Goal: Navigation & Orientation: Understand site structure

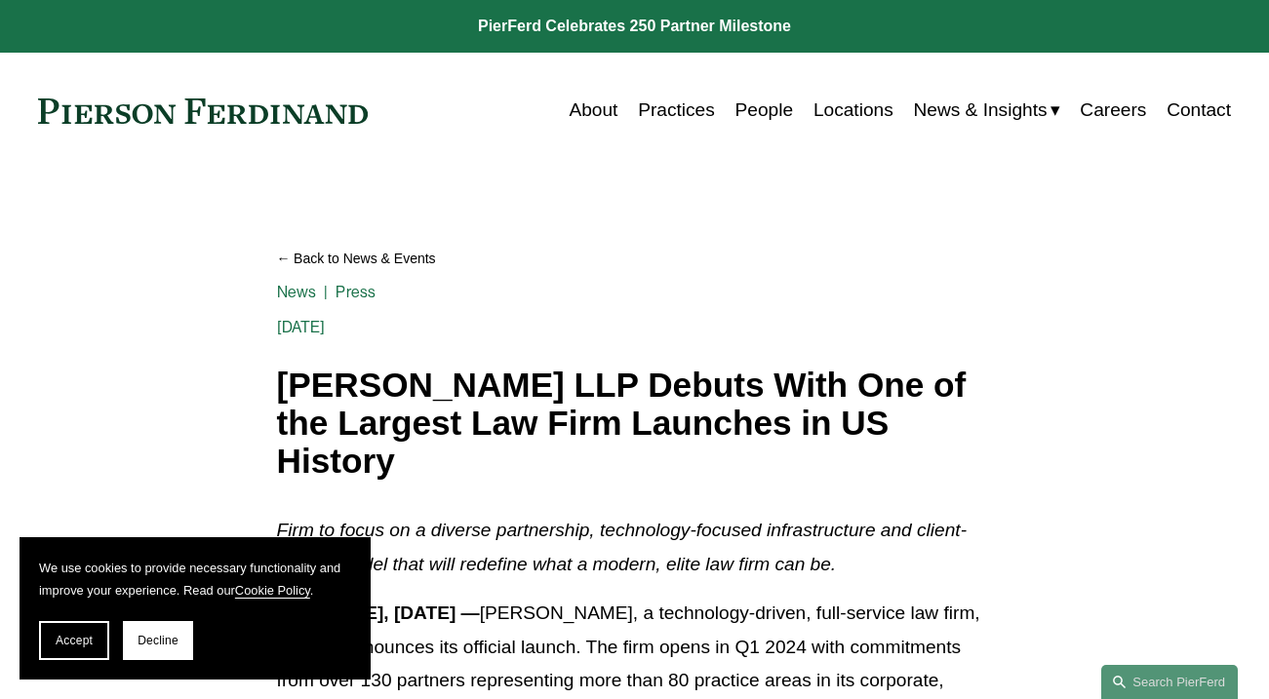
click at [651, 20] on link at bounding box center [634, 26] width 1269 height 53
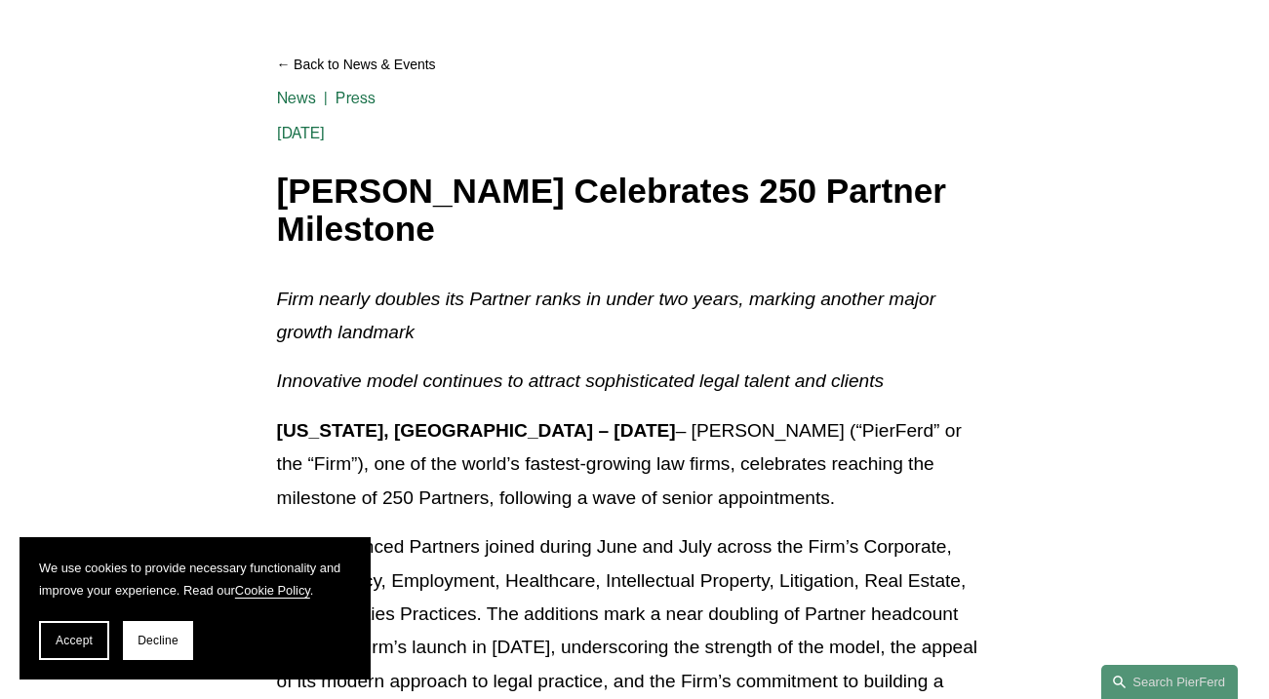
scroll to position [488, 0]
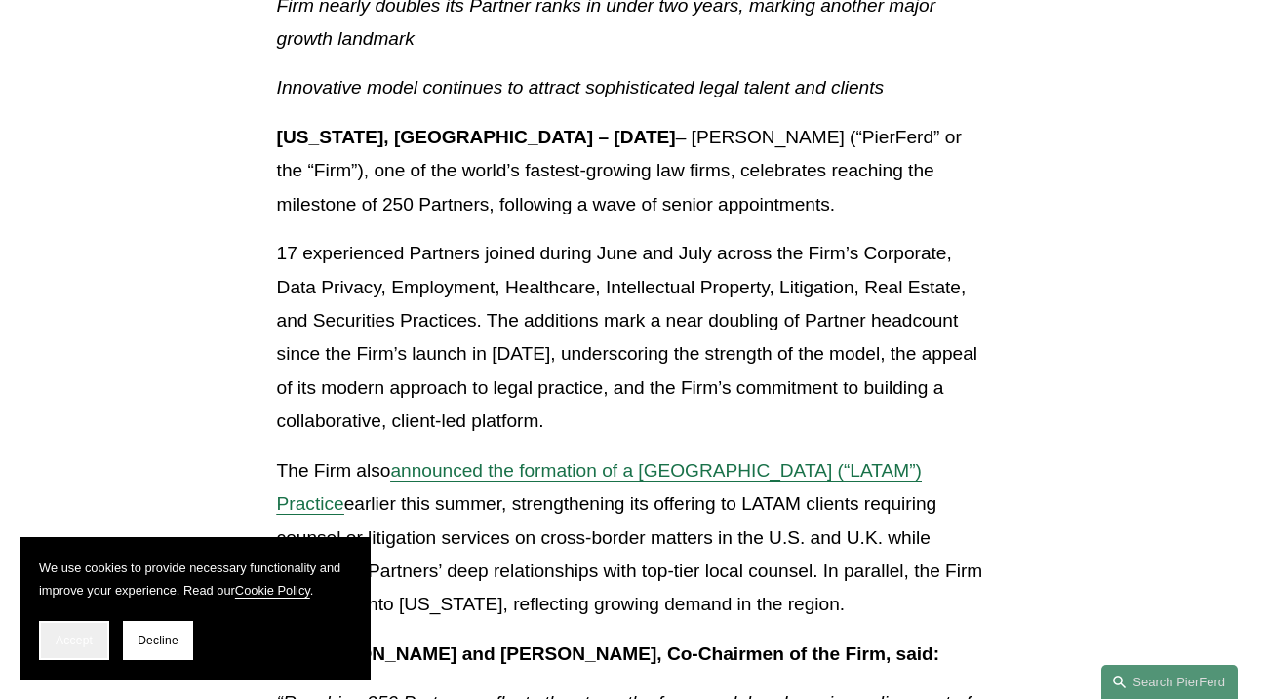
click at [70, 643] on span "Accept" at bounding box center [74, 641] width 37 height 14
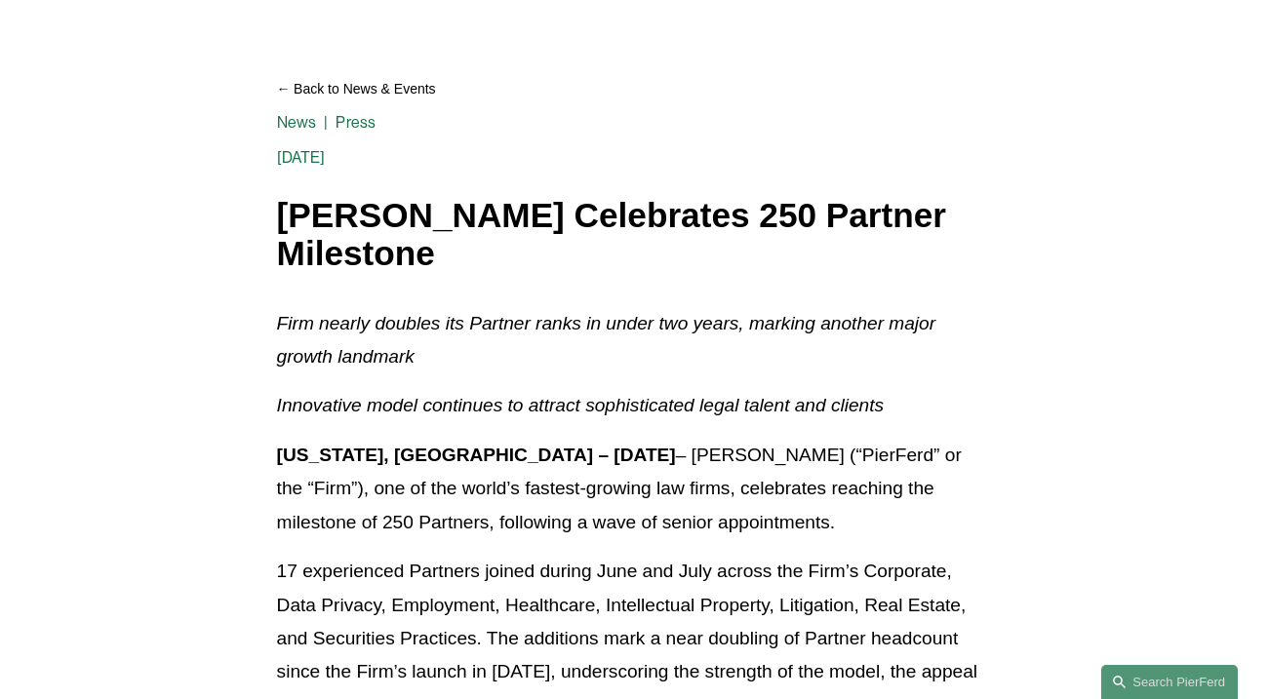
scroll to position [0, 0]
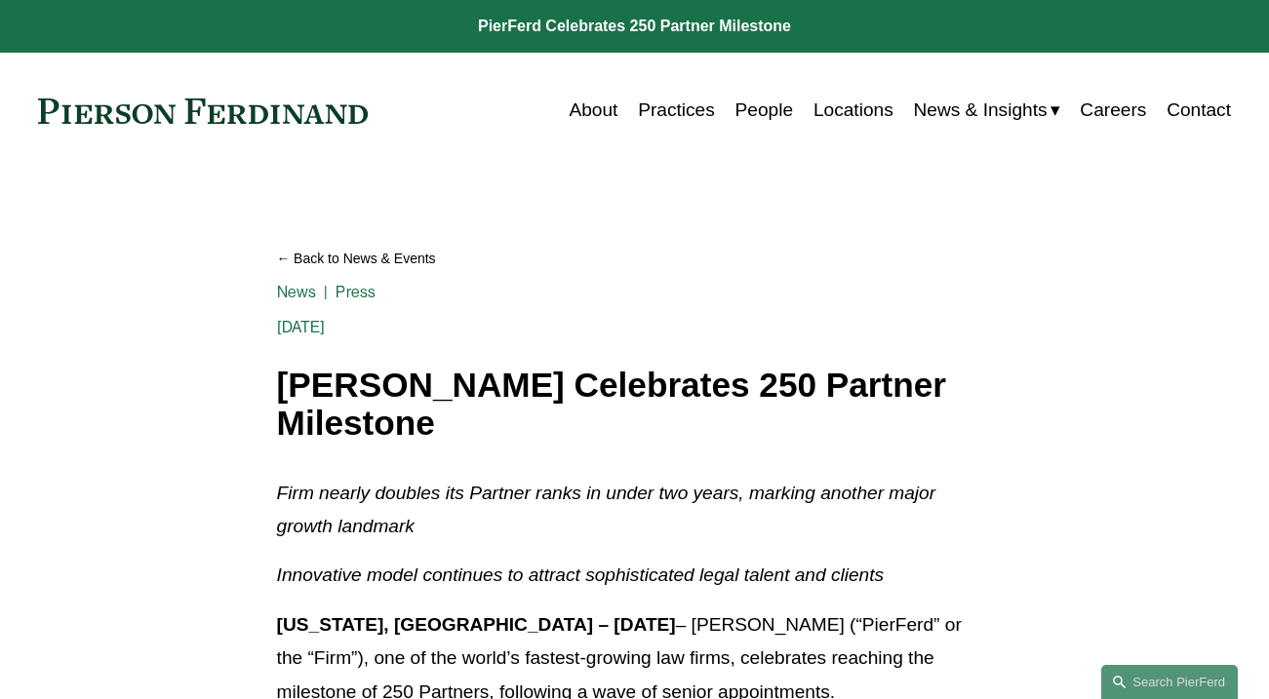
click at [603, 110] on link "About" at bounding box center [593, 110] width 49 height 37
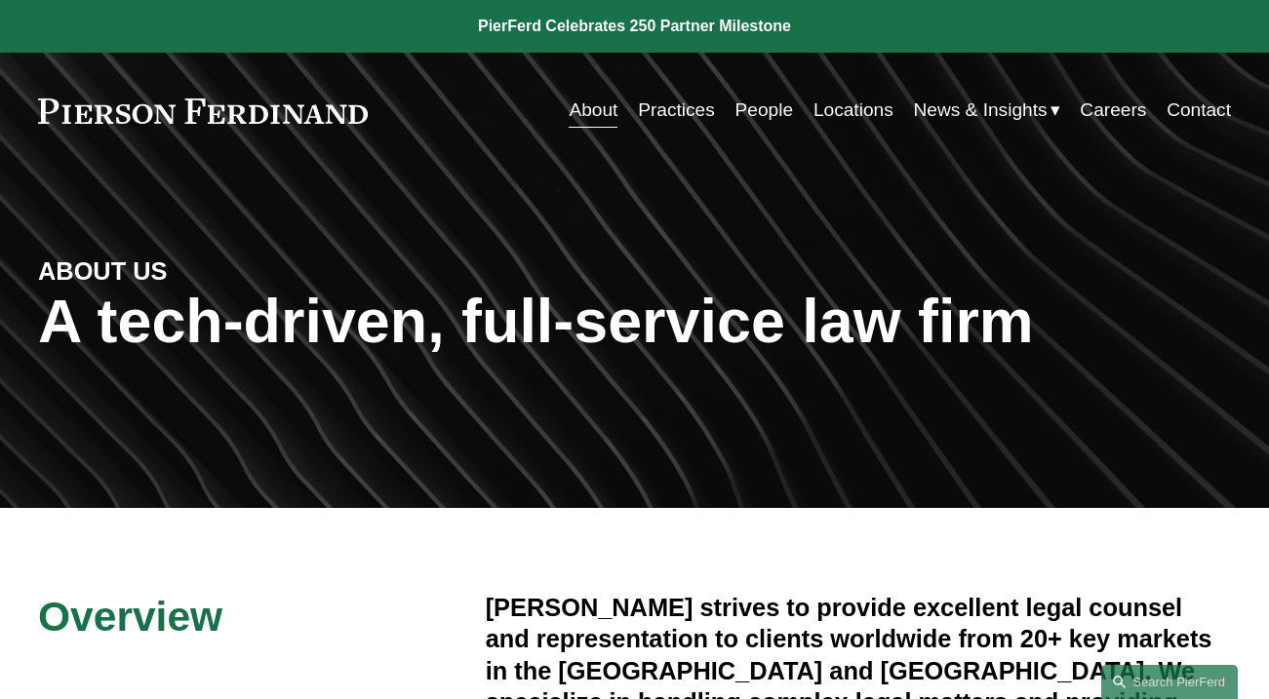
click at [857, 120] on link "Locations" at bounding box center [853, 110] width 80 height 37
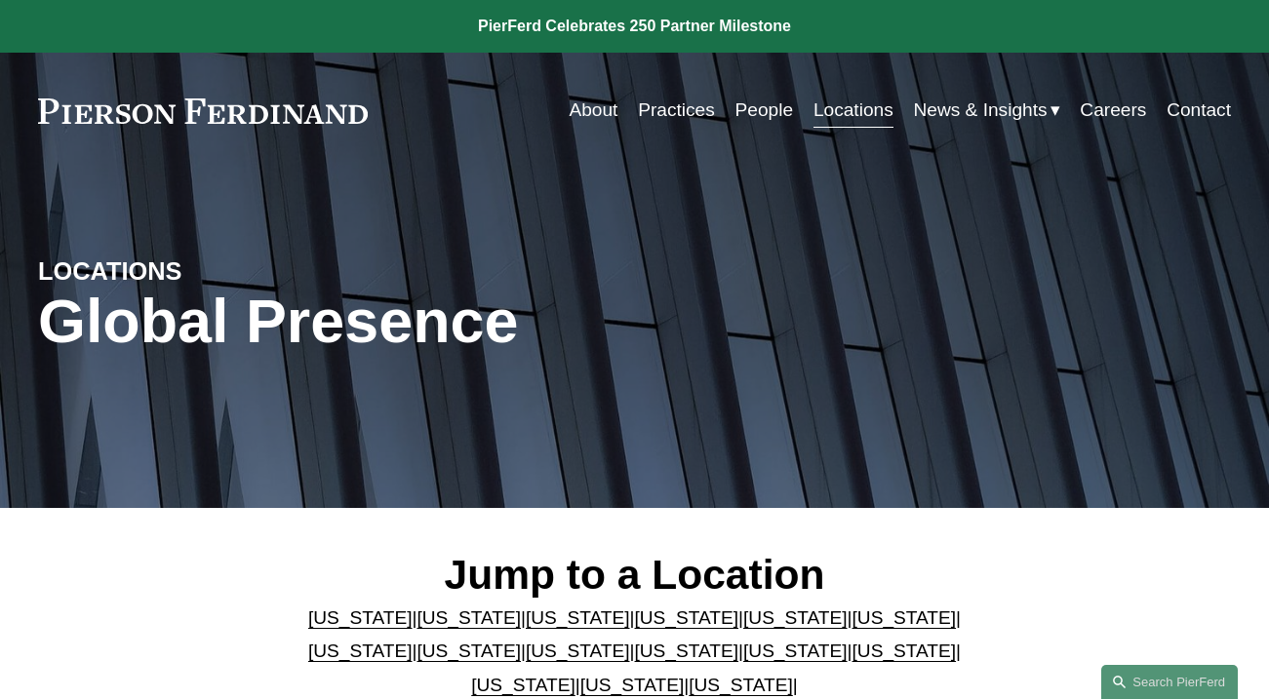
click at [1110, 96] on link "Careers" at bounding box center [1113, 110] width 66 height 37
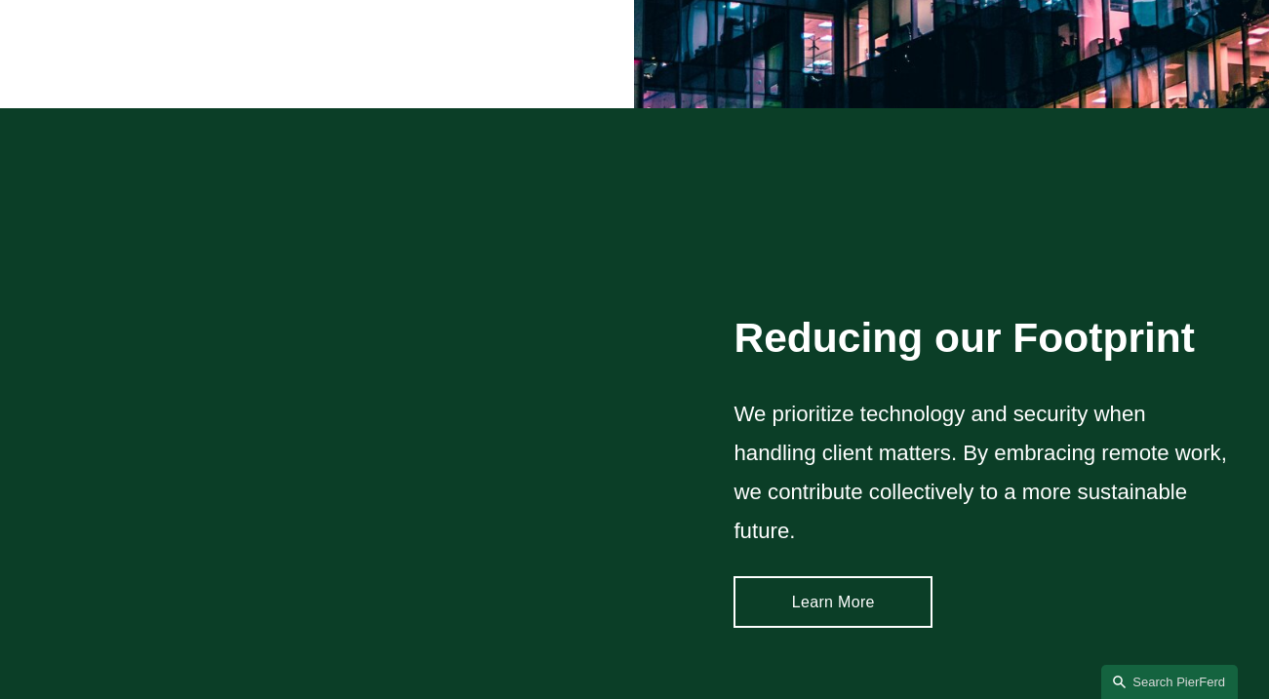
scroll to position [2341, 0]
